Goal: Find specific page/section: Find specific page/section

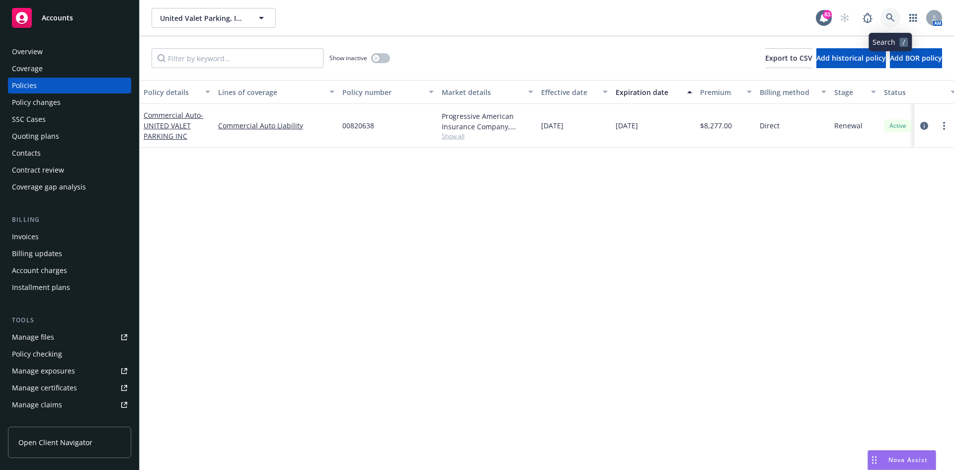
click at [896, 14] on link at bounding box center [891, 18] width 20 height 20
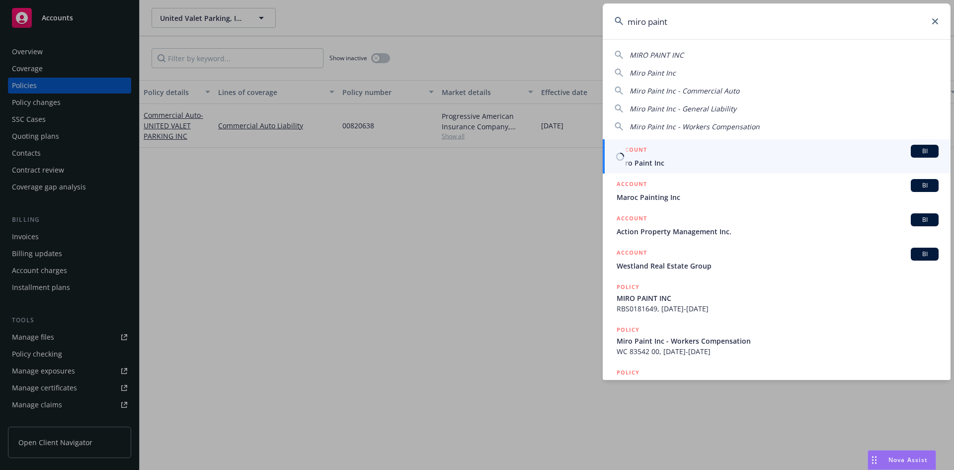
type input "miro paint"
click at [633, 147] on h5 "ACCOUNT" at bounding box center [632, 151] width 30 height 12
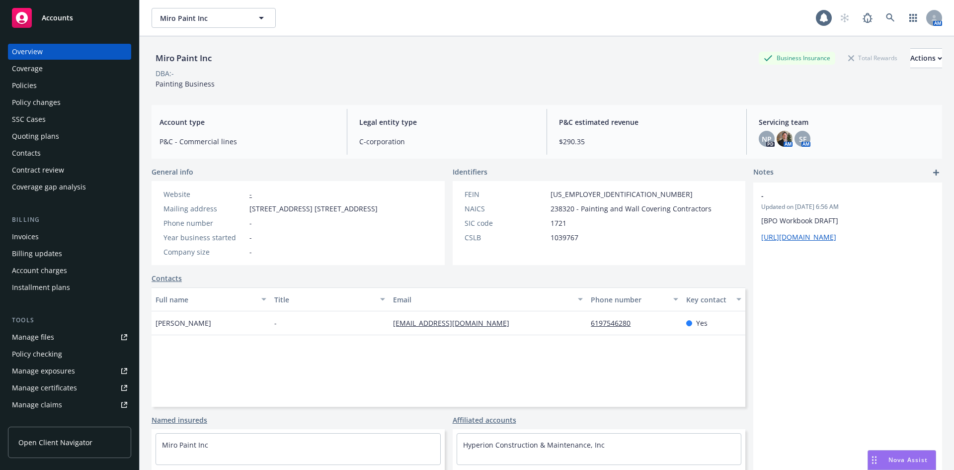
click at [38, 85] on div "Policies" at bounding box center [69, 86] width 115 height 16
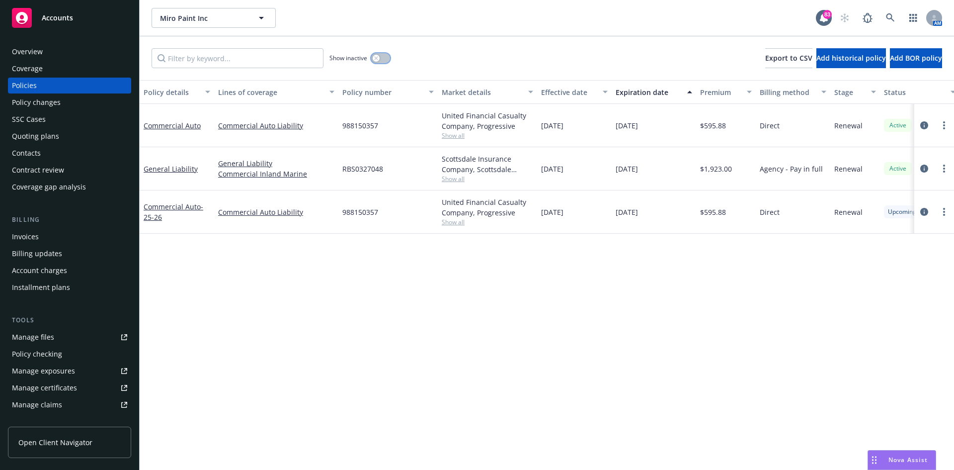
click at [374, 59] on div "button" at bounding box center [376, 58] width 7 height 7
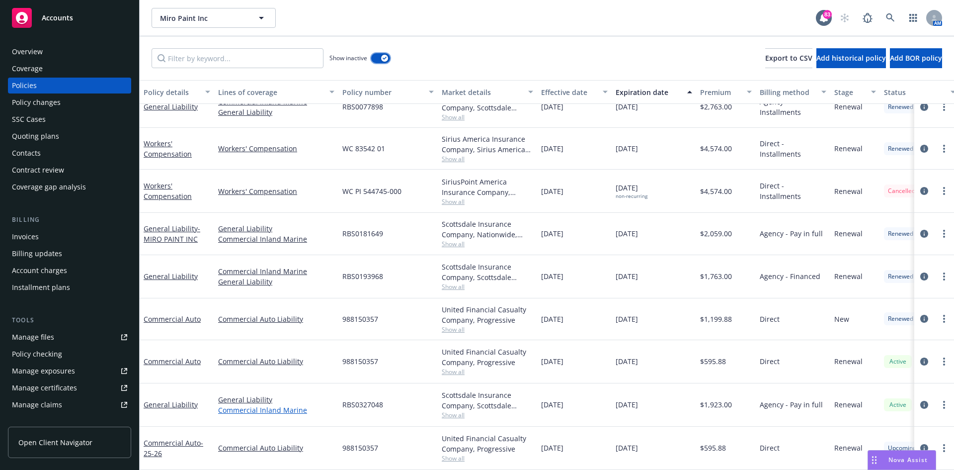
scroll to position [137, 0]
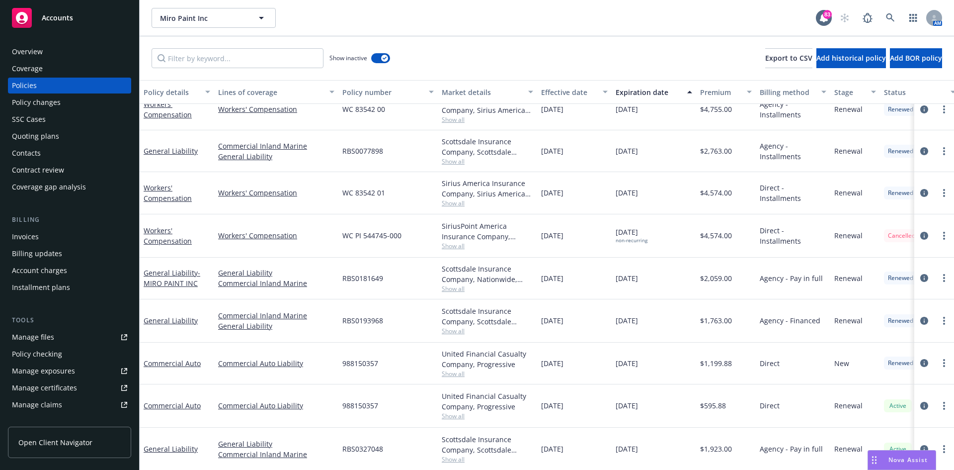
click at [449, 246] on span "Show all" at bounding box center [487, 246] width 91 height 8
drag, startPoint x: 409, startPoint y: 234, endPoint x: 344, endPoint y: 237, distance: 65.1
click at [343, 237] on div "WC PI 544745-000" at bounding box center [387, 235] width 99 height 43
copy span "WC PI 544745-000"
click at [887, 16] on icon at bounding box center [890, 17] width 8 height 8
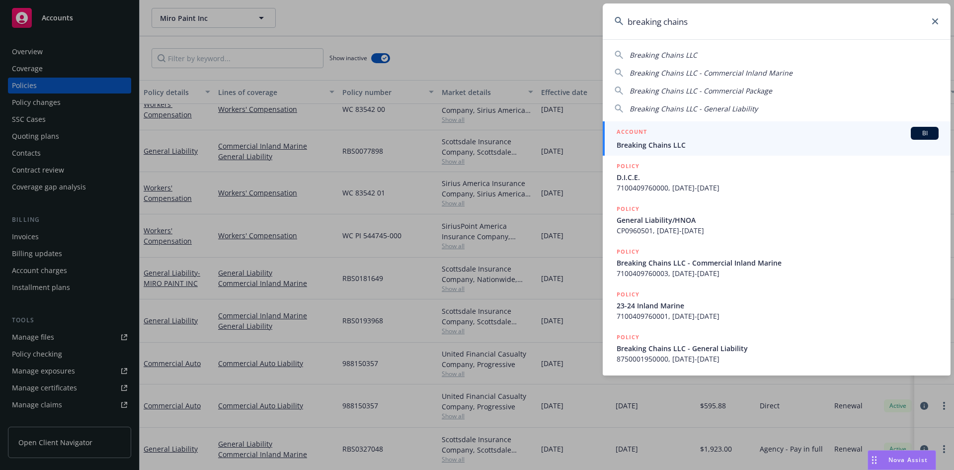
type input "breaking chains"
click at [648, 130] on div "ACCOUNT BI" at bounding box center [778, 133] width 322 height 13
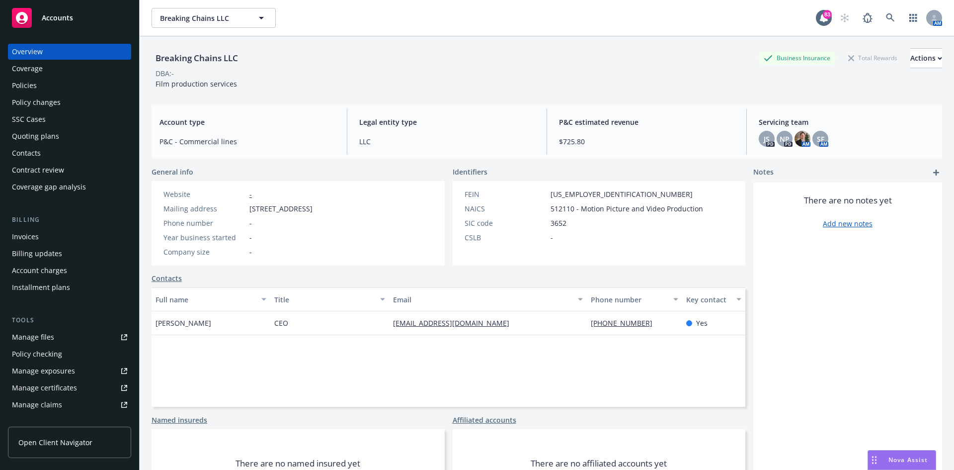
click at [19, 81] on div "Policies" at bounding box center [24, 86] width 25 height 16
